Goal: Task Accomplishment & Management: Use online tool/utility

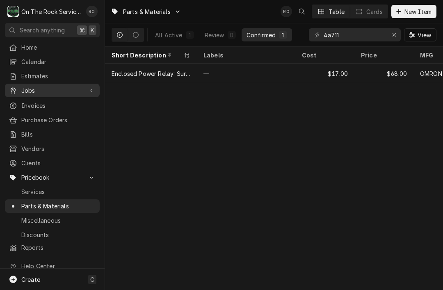
click at [53, 92] on div "Jobs" at bounding box center [52, 90] width 91 height 10
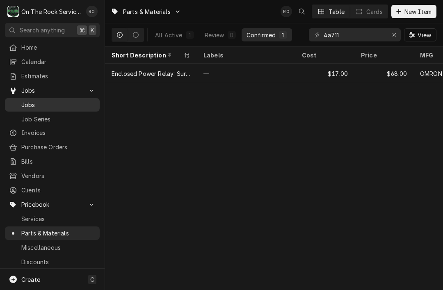
click at [62, 101] on span "Jobs" at bounding box center [58, 104] width 74 height 9
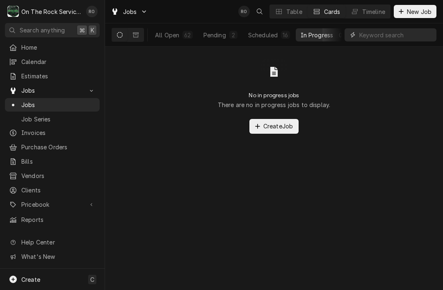
click at [398, 38] on input "Dynamic Content Wrapper" at bounding box center [395, 34] width 73 height 13
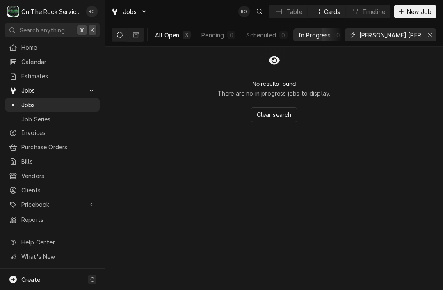
type input "Brinker anderson"
click at [171, 31] on div "All Open" at bounding box center [167, 35] width 24 height 9
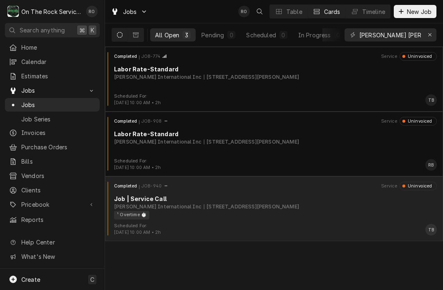
click at [346, 211] on div "¹ Overtime ⏱️" at bounding box center [272, 215] width 317 height 9
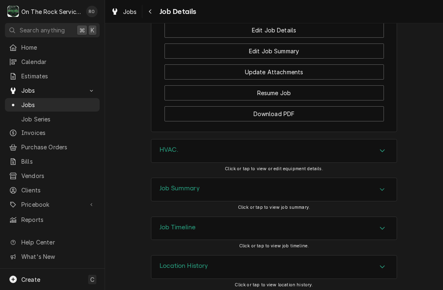
click at [375, 187] on div "Job Summary" at bounding box center [273, 189] width 245 height 23
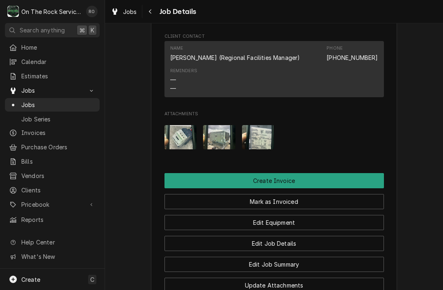
scroll to position [771, 0]
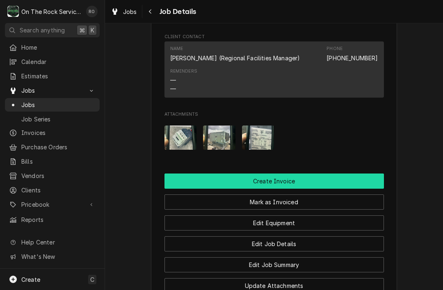
click at [373, 173] on button "Create Invoice" at bounding box center [273, 180] width 219 height 15
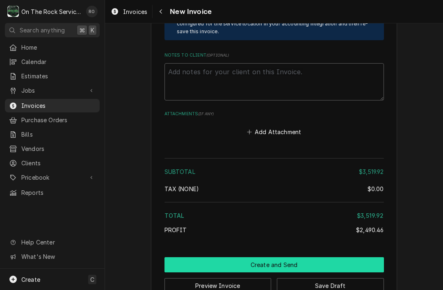
click at [364, 257] on button "Create and Send" at bounding box center [273, 264] width 219 height 15
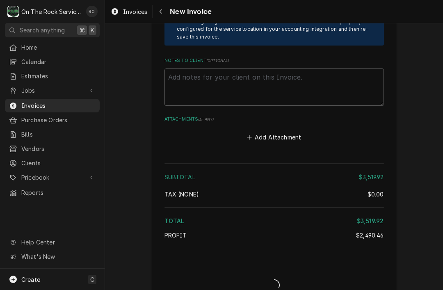
type textarea "x"
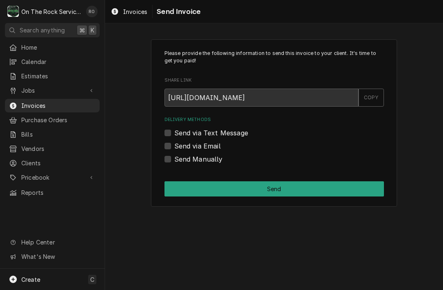
click at [192, 161] on label "Send Manually" at bounding box center [198, 159] width 48 height 10
click at [192, 161] on input "Send Manually" at bounding box center [283, 163] width 219 height 18
checkbox input "true"
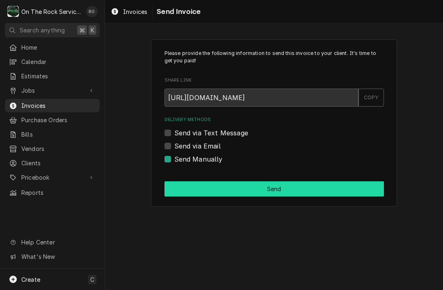
click at [257, 184] on button "Send" at bounding box center [273, 188] width 219 height 15
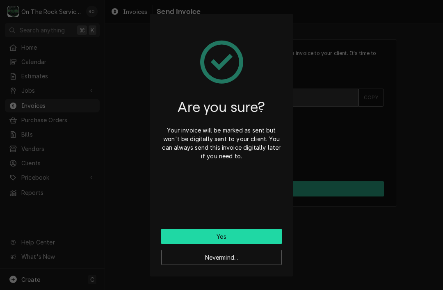
click at [280, 231] on button "Yes" at bounding box center [221, 236] width 121 height 15
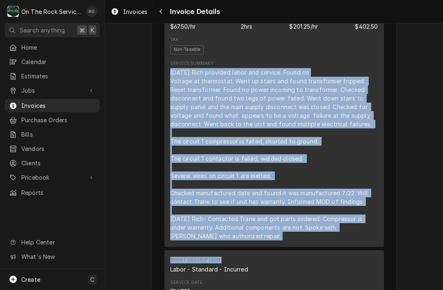
scroll to position [665, 0]
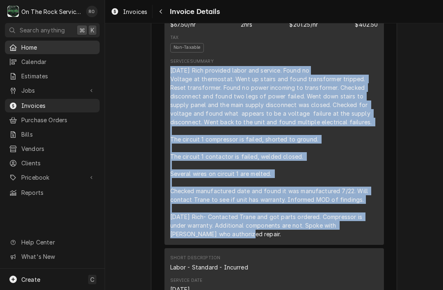
click at [55, 43] on span "Home" at bounding box center [58, 47] width 74 height 9
